Goal: Task Accomplishment & Management: Manage account settings

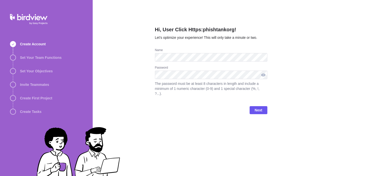
click at [264, 77] on div at bounding box center [264, 75] width 8 height 9
click at [258, 107] on span "Next" at bounding box center [259, 110] width 8 height 6
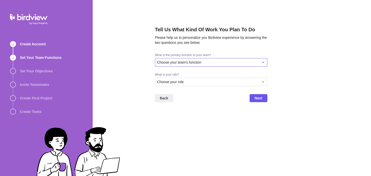
click at [256, 62] on div "Choose your team's function" at bounding box center [208, 62] width 102 height 5
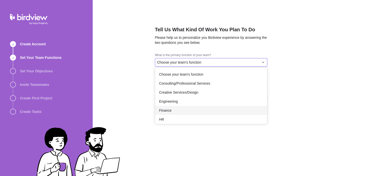
click at [219, 115] on div "Finance" at bounding box center [211, 110] width 112 height 9
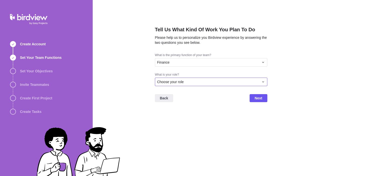
click at [258, 80] on div "Choose your role" at bounding box center [208, 81] width 102 height 5
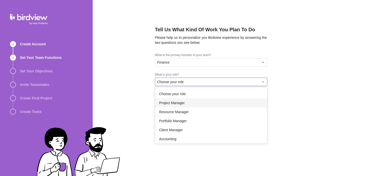
click at [223, 103] on div "Project Manager" at bounding box center [211, 102] width 112 height 9
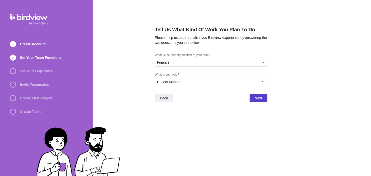
click at [262, 100] on span "Next" at bounding box center [259, 98] width 8 height 6
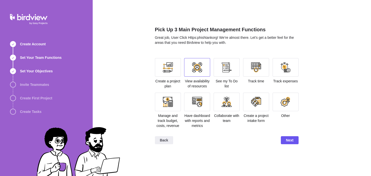
click at [195, 66] on div at bounding box center [197, 67] width 10 height 10
click at [226, 71] on div at bounding box center [227, 67] width 10 height 10
click at [288, 137] on span "Next" at bounding box center [290, 140] width 8 height 6
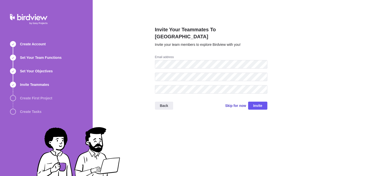
click at [239, 103] on span "Skip for now" at bounding box center [235, 105] width 21 height 5
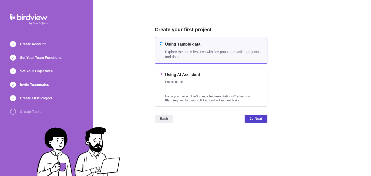
click at [256, 120] on span "Next" at bounding box center [259, 119] width 8 height 6
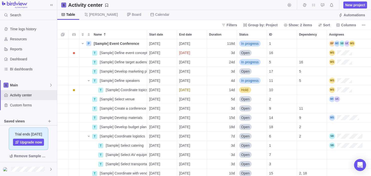
scroll to position [0, 0]
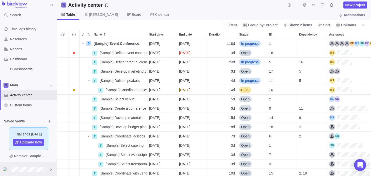
click at [52, 169] on icon at bounding box center [51, 169] width 2 height 3
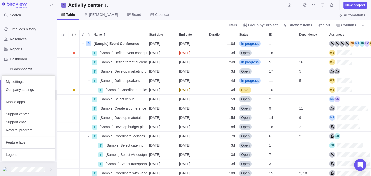
click at [5, 169] on img at bounding box center [6, 169] width 6 height 4
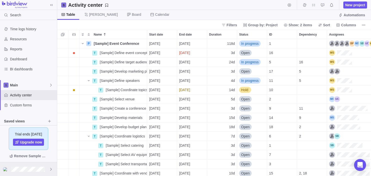
click at [32, 175] on div at bounding box center [28, 169] width 57 height 14
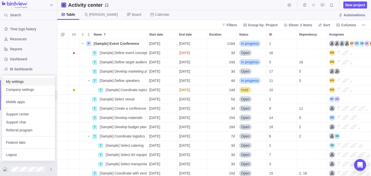
click at [31, 82] on span "My settings" at bounding box center [28, 81] width 45 height 5
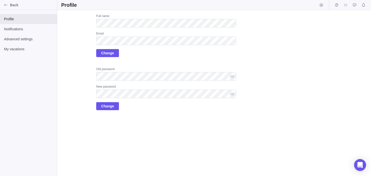
click at [70, 91] on div "Upload Full name Email Change Old password New password Change" at bounding box center [148, 62] width 175 height 96
